Goal: Check status: Check status

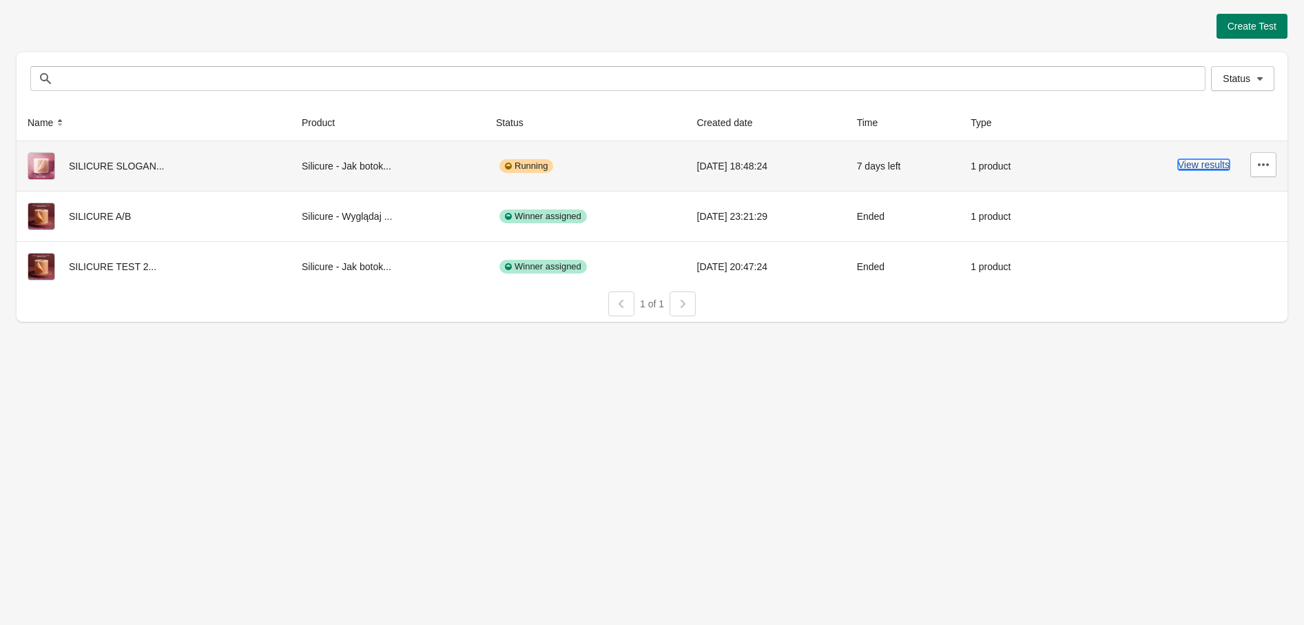
click at [1207, 167] on button "View results" at bounding box center [1204, 164] width 52 height 11
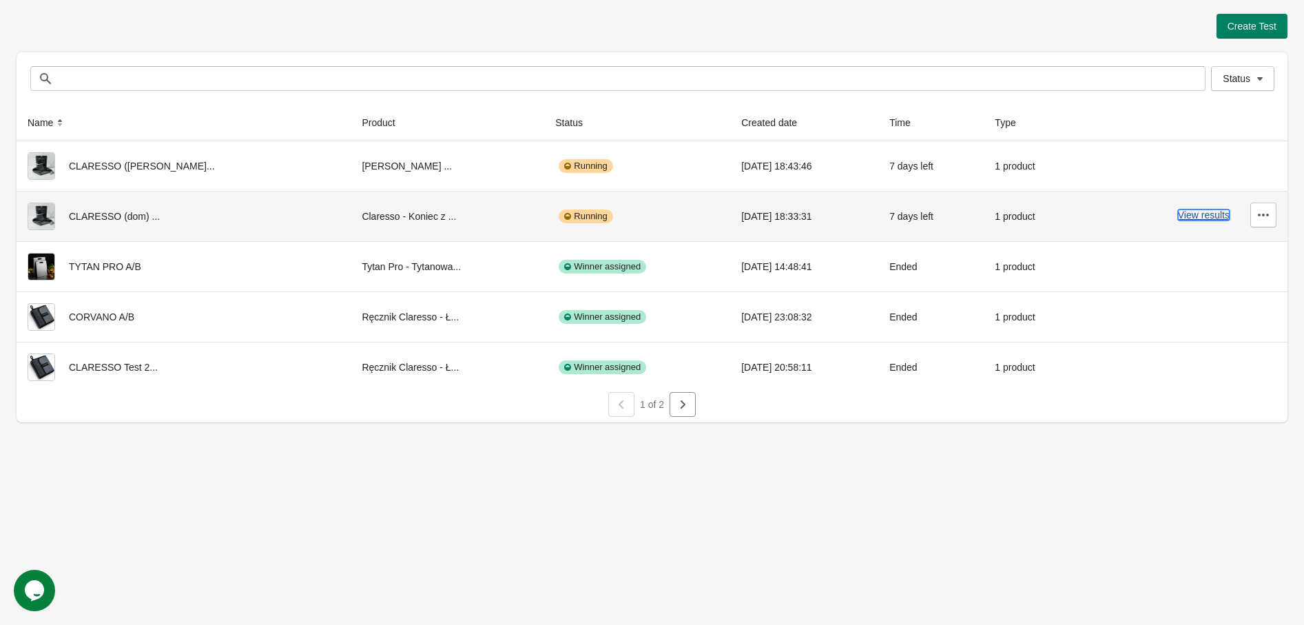
click at [1216, 210] on button "View results" at bounding box center [1204, 214] width 52 height 11
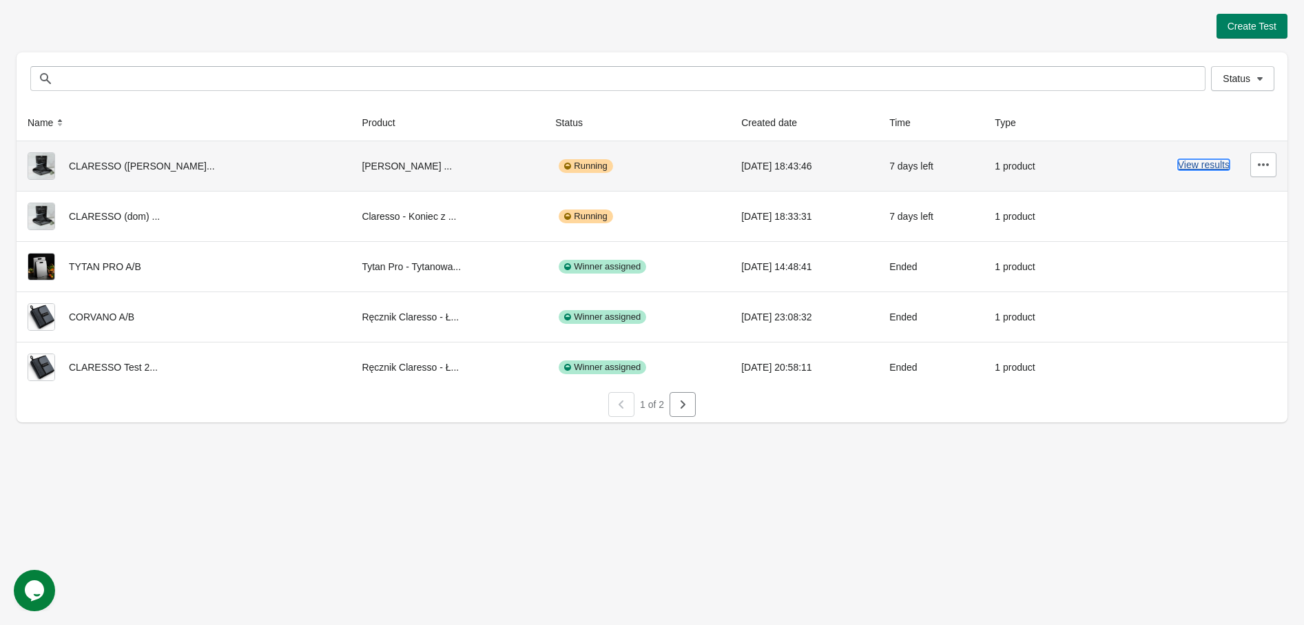
click at [1207, 169] on button "View results" at bounding box center [1204, 164] width 52 height 11
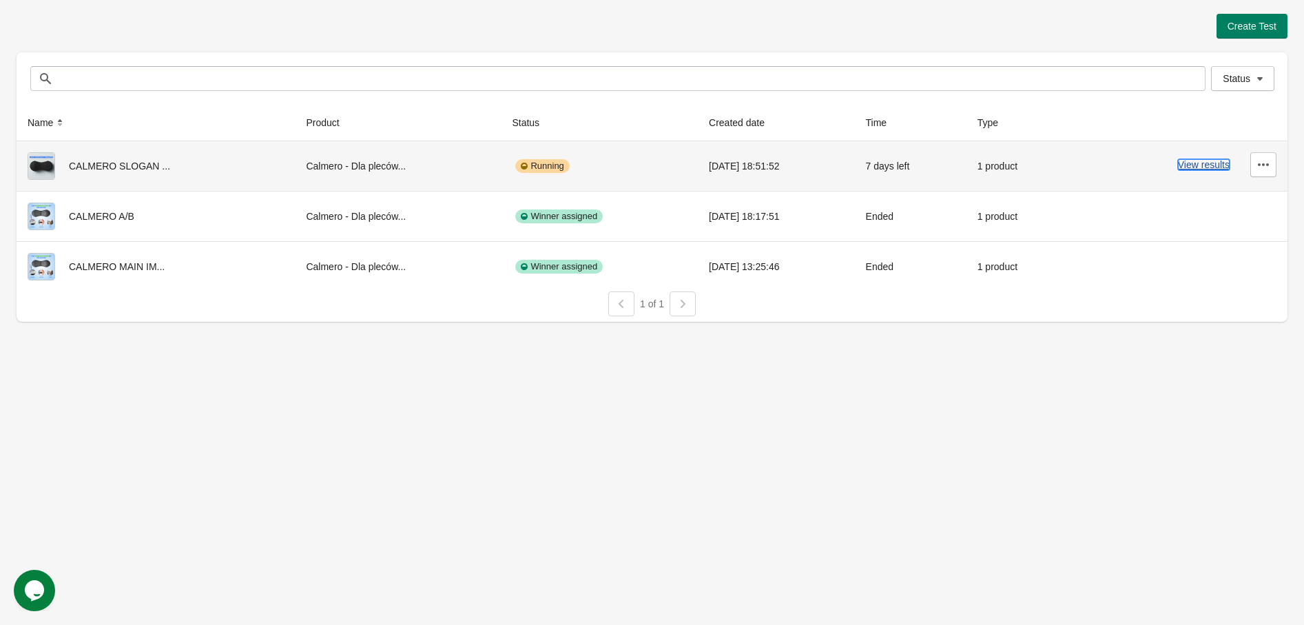
click at [1189, 170] on button "View results" at bounding box center [1204, 164] width 52 height 11
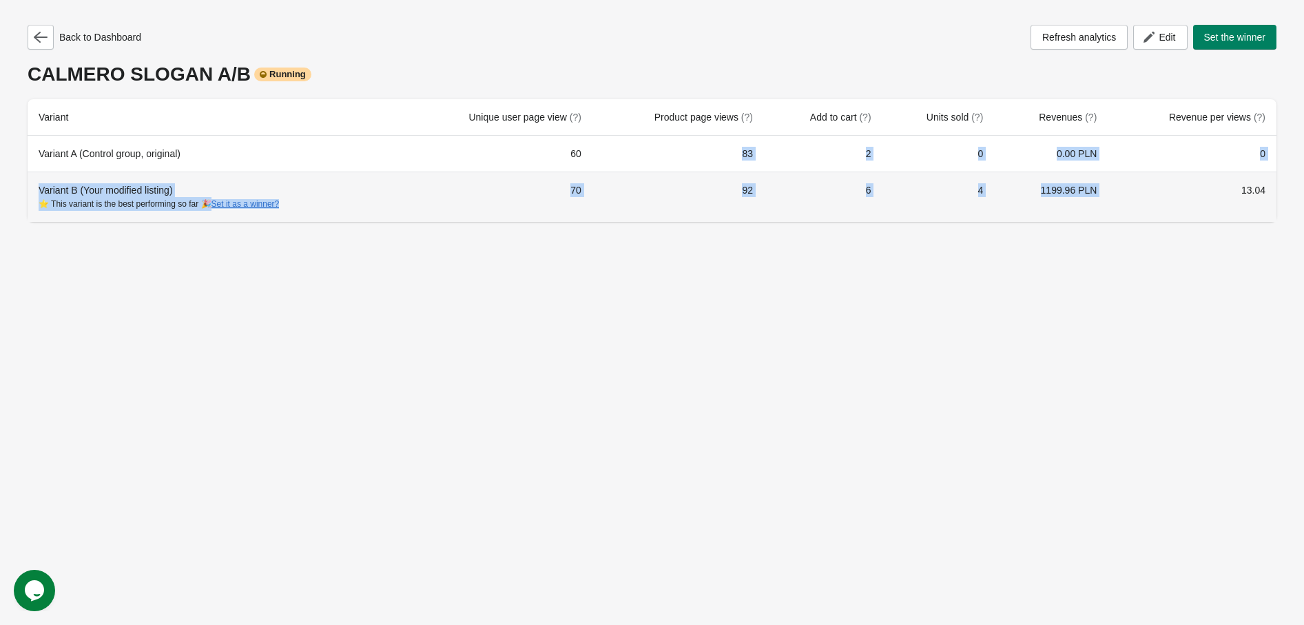
drag, startPoint x: 1133, startPoint y: 186, endPoint x: 395, endPoint y: 112, distance: 742.0
click at [614, 159] on tbody "Variant A (Control group, original) 60 83 2 0 0.00 PLN 0 Variant B (Your modifi…" at bounding box center [652, 179] width 1249 height 86
drag, startPoint x: 432, startPoint y: 180, endPoint x: 449, endPoint y: 180, distance: 17.2
click at [433, 180] on td "70" at bounding box center [496, 197] width 191 height 50
click at [896, 194] on td "4" at bounding box center [938, 197] width 112 height 50
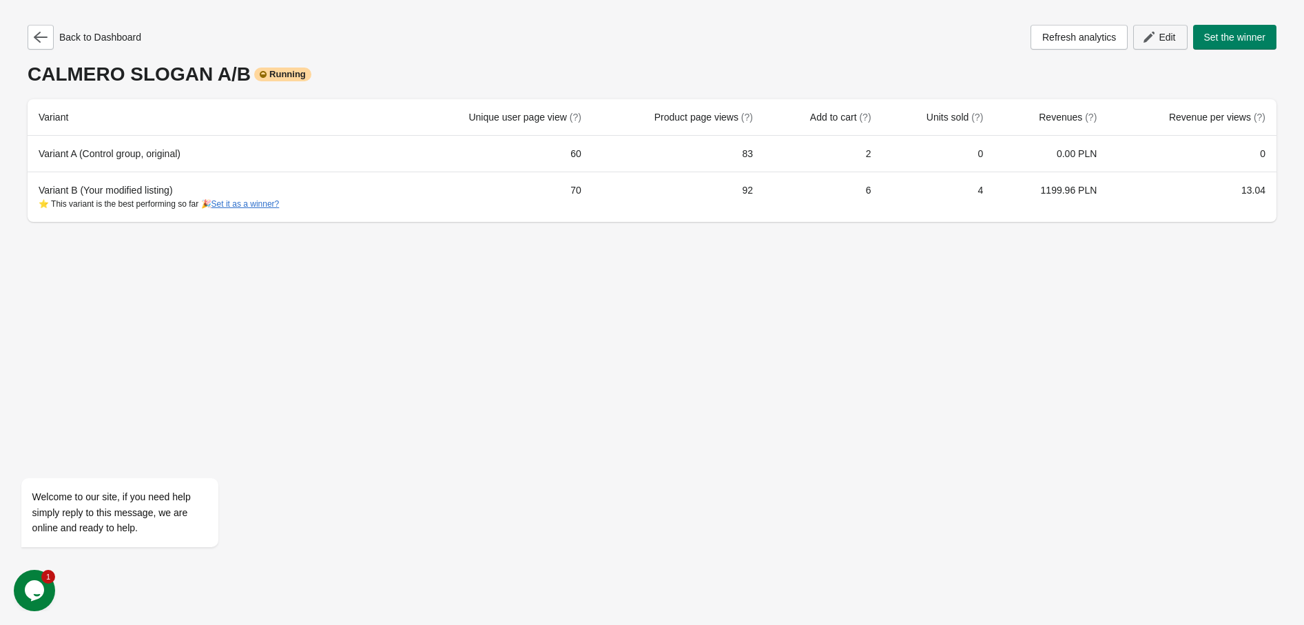
click at [1175, 44] on button "Edit" at bounding box center [1160, 37] width 54 height 25
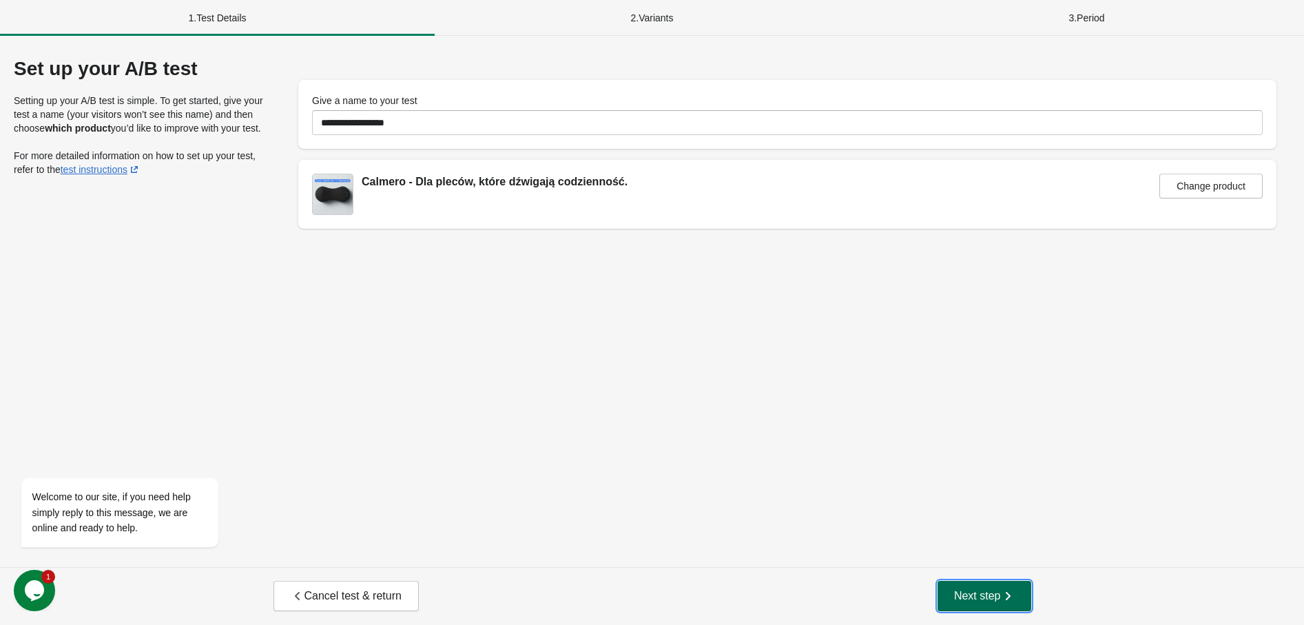
click at [990, 605] on button "Next step" at bounding box center [984, 596] width 94 height 30
